Goal: Transaction & Acquisition: Purchase product/service

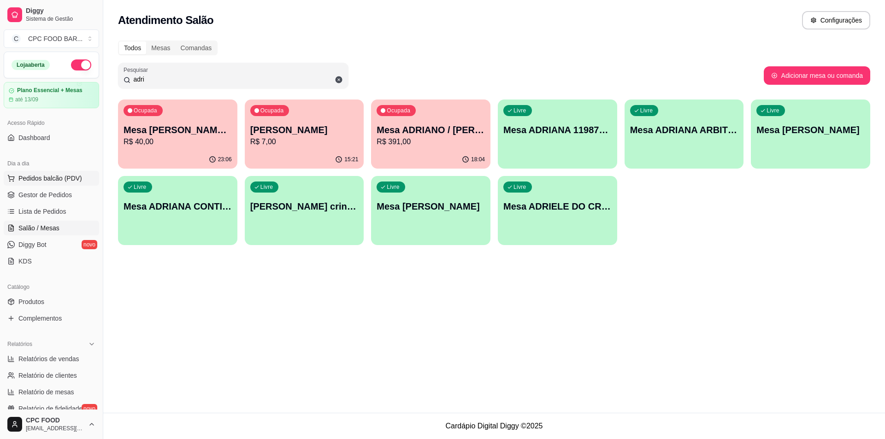
click at [41, 176] on span "Pedidos balcão (PDV)" at bounding box center [50, 178] width 64 height 9
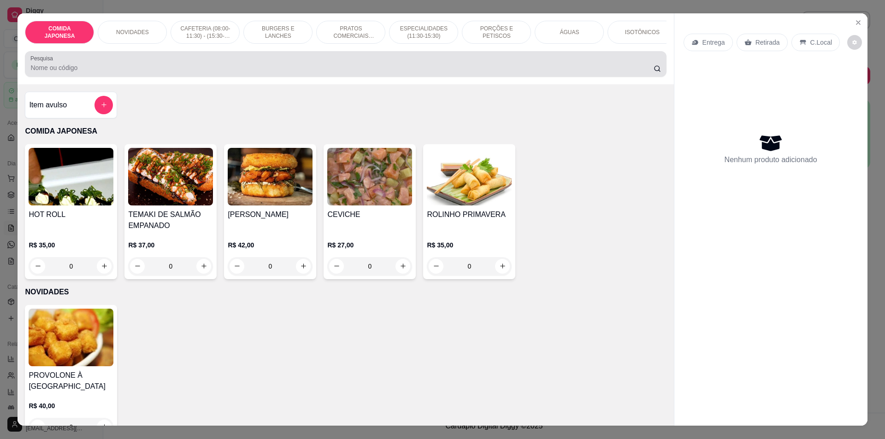
click at [189, 72] on input "Pesquisa" at bounding box center [341, 67] width 623 height 9
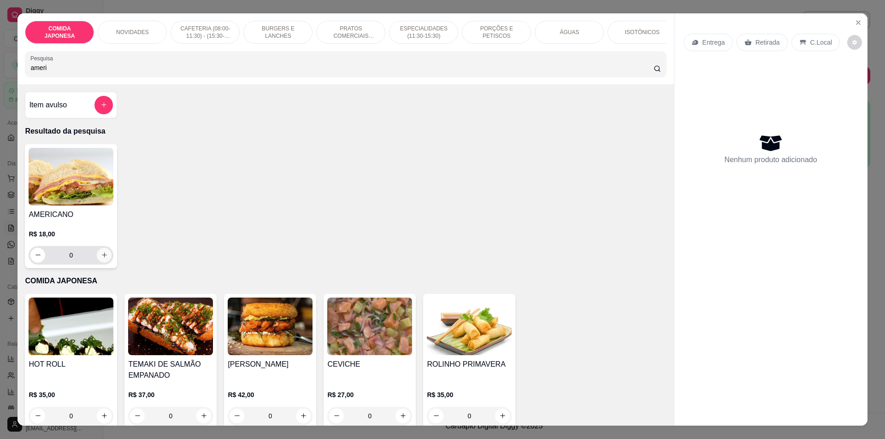
type input "ameri"
click at [101, 259] on icon "increase-product-quantity" at bounding box center [104, 255] width 7 height 7
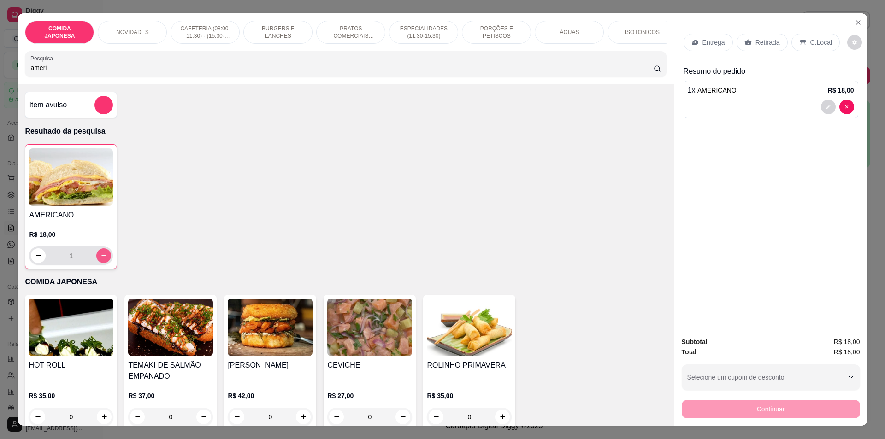
type input "1"
drag, startPoint x: 50, startPoint y: 73, endPoint x: 0, endPoint y: 75, distance: 50.3
click at [0, 75] on div "COMIDA JAPONESA NOVIDADES CAFETERIA (08:00-11:30) - (15:30-18:00) BURGERS E LAN…" at bounding box center [442, 219] width 885 height 439
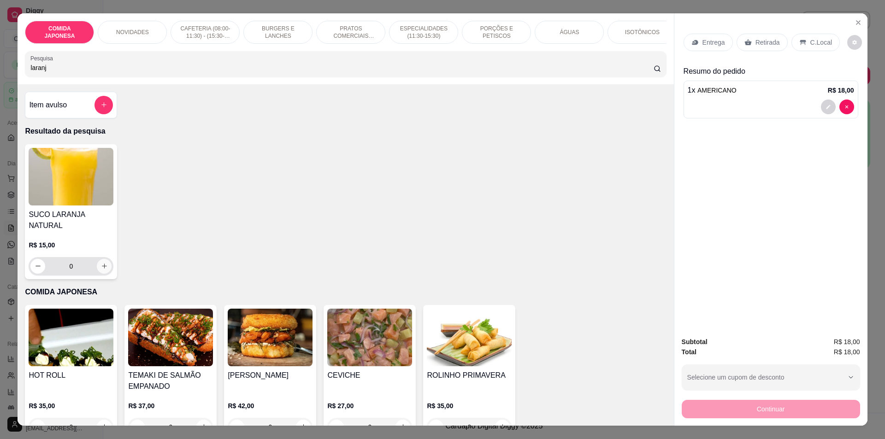
type input "laranj"
click at [101, 263] on icon "increase-product-quantity" at bounding box center [104, 266] width 7 height 7
type input "1"
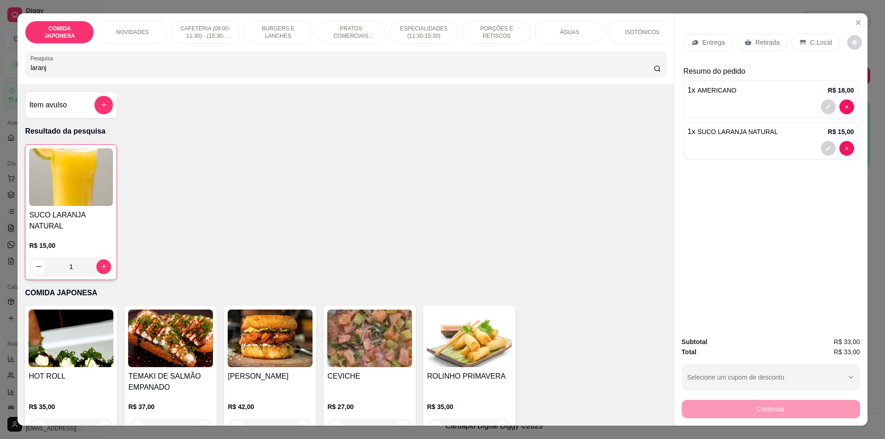
click at [815, 44] on p "C.Local" at bounding box center [822, 42] width 22 height 9
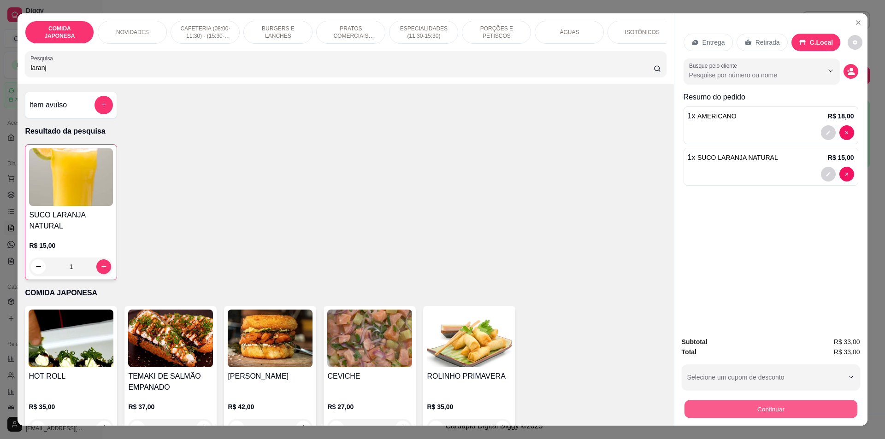
click at [716, 401] on button "Continuar" at bounding box center [770, 410] width 173 height 18
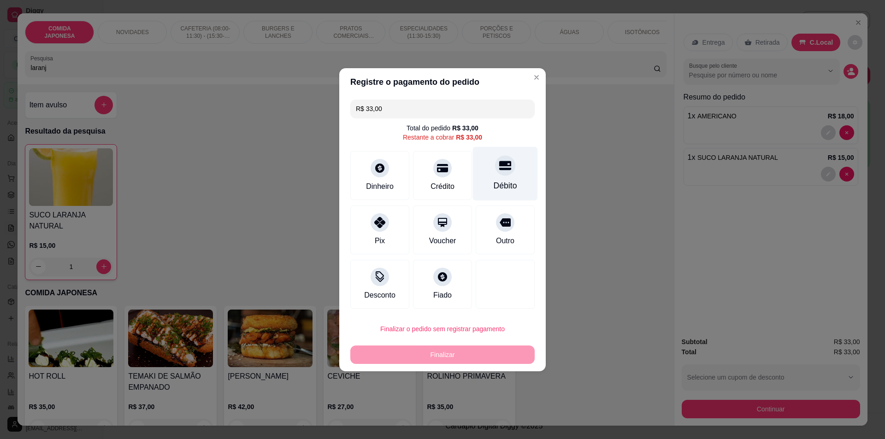
click at [509, 177] on div "Débito" at bounding box center [505, 174] width 65 height 54
type input "R$ 0,00"
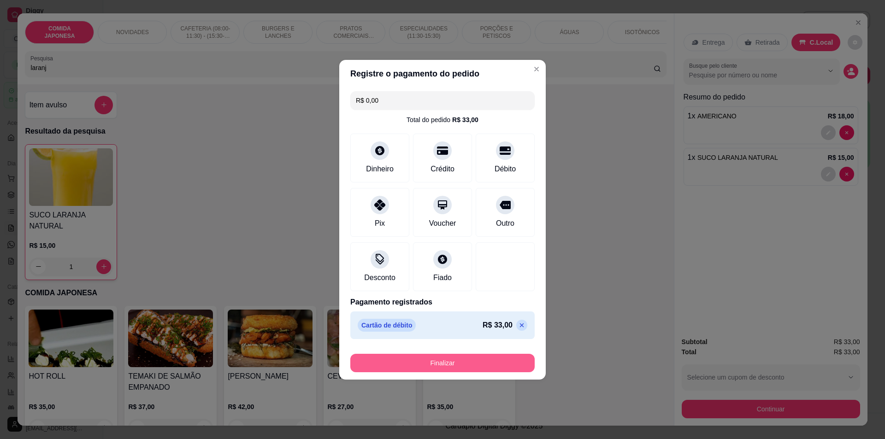
click at [400, 365] on button "Finalizar" at bounding box center [442, 363] width 184 height 18
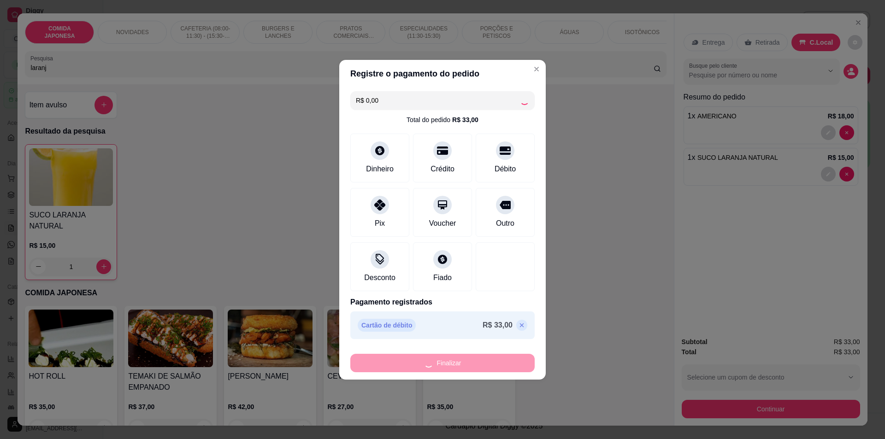
type input "0"
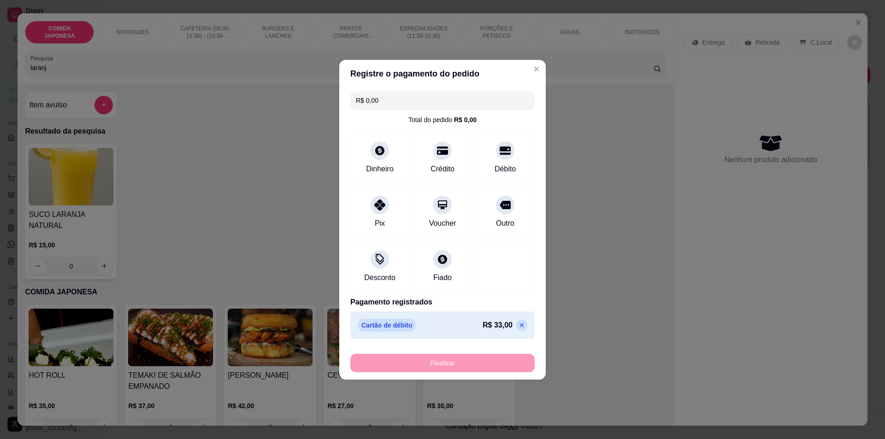
type input "-R$ 33,00"
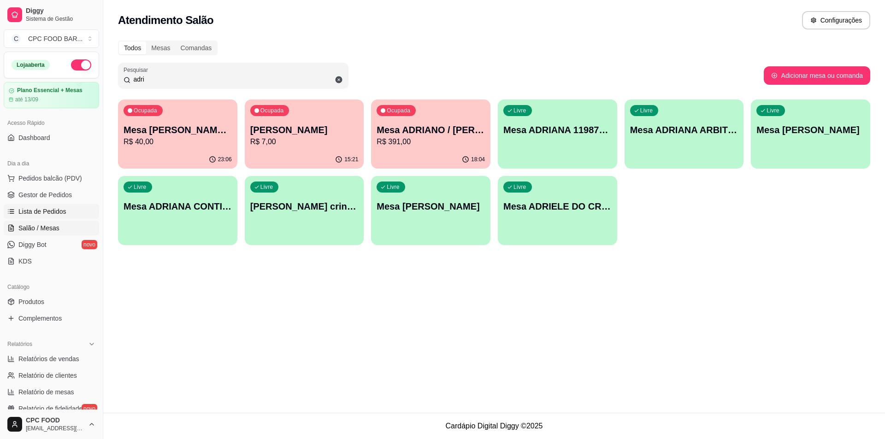
click at [47, 213] on span "Lista de Pedidos" at bounding box center [42, 211] width 48 height 9
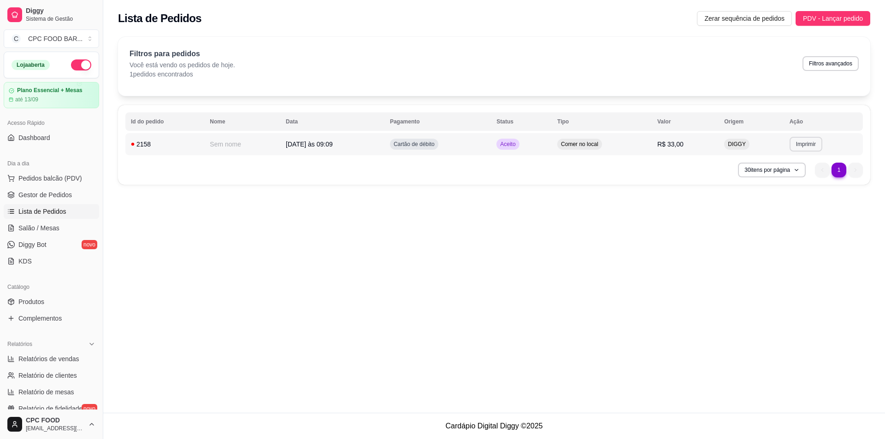
click at [811, 143] on button "Imprimir" at bounding box center [806, 144] width 33 height 15
click at [802, 176] on button "IMPRESSORA" at bounding box center [789, 176] width 65 height 14
click at [66, 173] on button "Pedidos balcão (PDV)" at bounding box center [51, 178] width 95 height 15
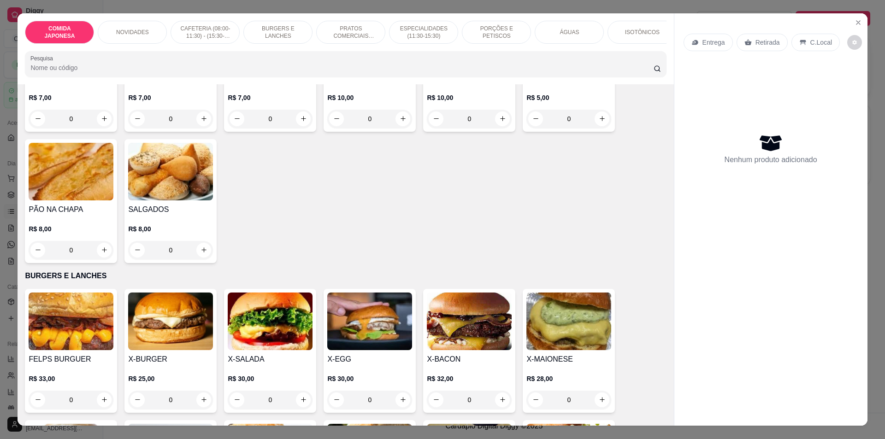
scroll to position [599, 0]
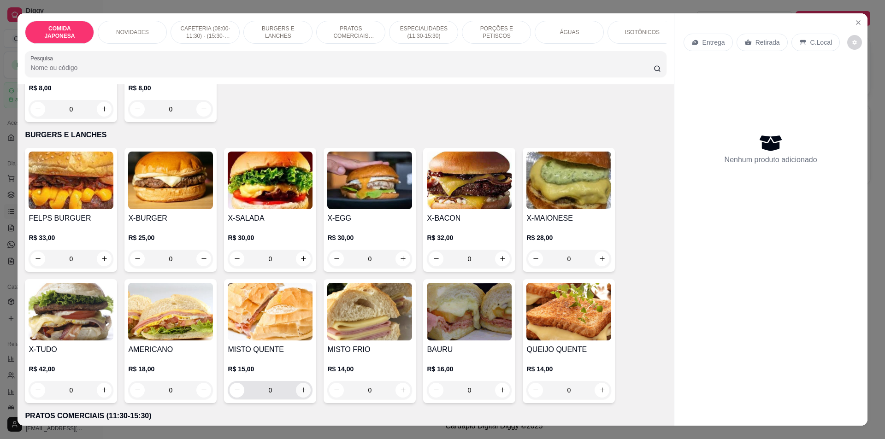
click at [300, 394] on icon "increase-product-quantity" at bounding box center [303, 390] width 7 height 7
type input "1"
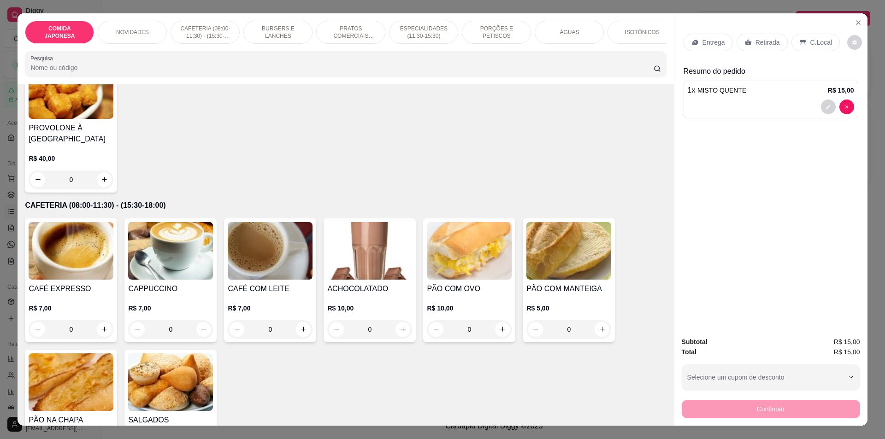
scroll to position [277, 0]
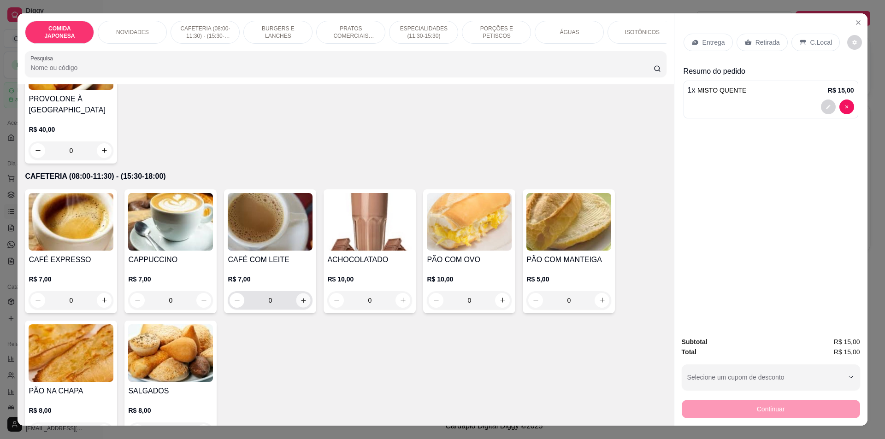
click at [303, 304] on icon "increase-product-quantity" at bounding box center [303, 300] width 7 height 7
type input "1"
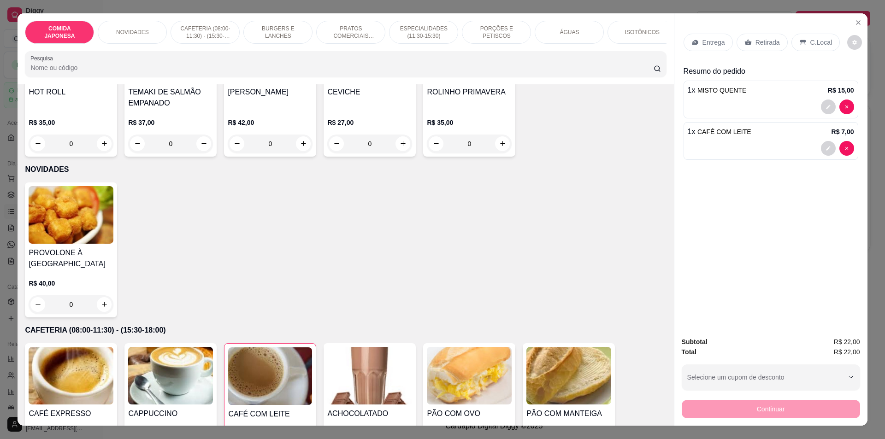
scroll to position [92, 0]
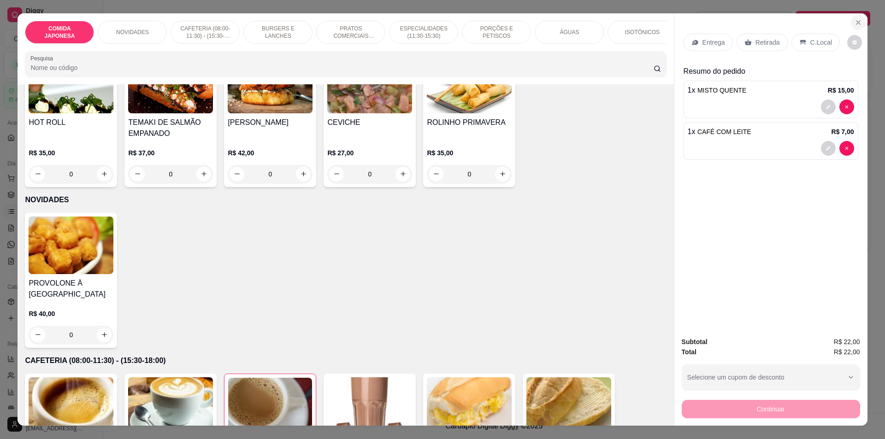
click at [857, 21] on icon "Close" at bounding box center [859, 23] width 4 height 4
